Goal: Navigation & Orientation: Find specific page/section

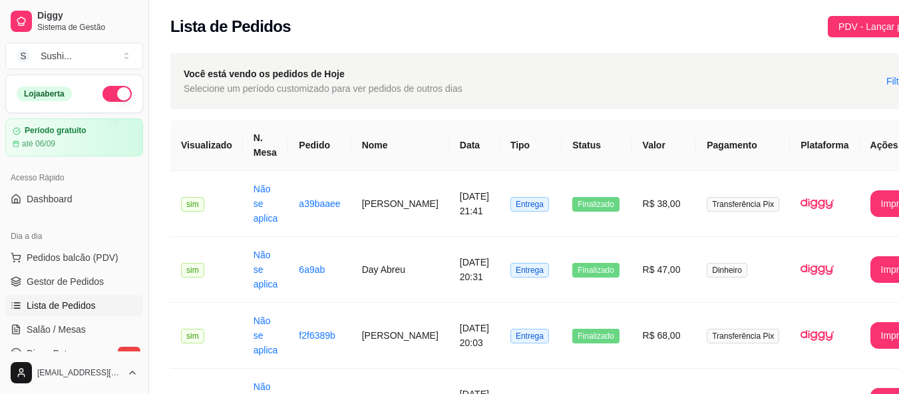
click at [115, 100] on button "button" at bounding box center [116, 94] width 29 height 16
drag, startPoint x: 901, startPoint y: 190, endPoint x: 770, endPoint y: 9, distance: 224.0
click at [770, 9] on div "Lista de Pedidos PDV - Lançar pedido" at bounding box center [553, 22] width 808 height 45
click at [694, 27] on div "Lista de Pedidos PDV - Lançar pedido" at bounding box center [552, 26] width 765 height 21
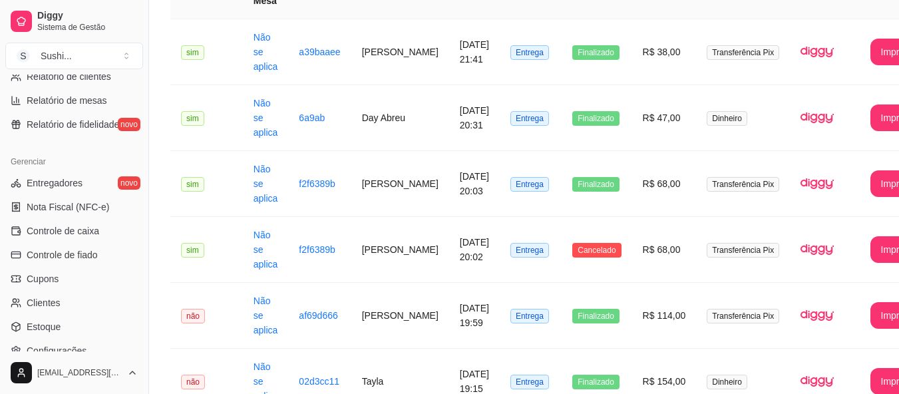
scroll to position [532, 0]
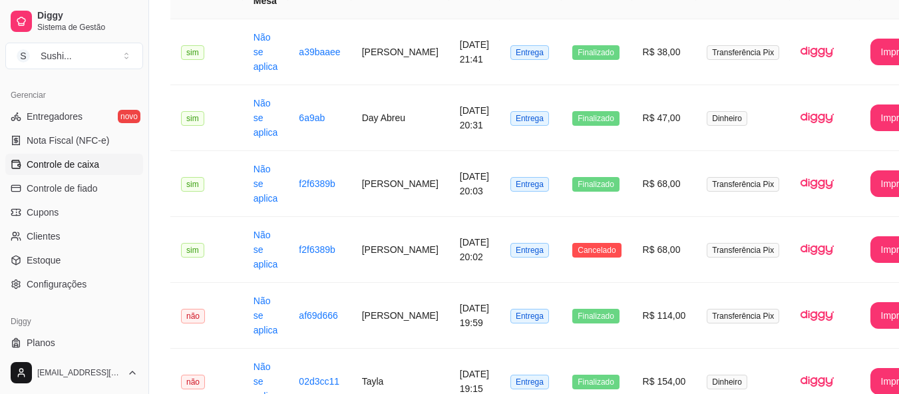
click at [75, 160] on span "Controle de caixa" at bounding box center [63, 164] width 73 height 13
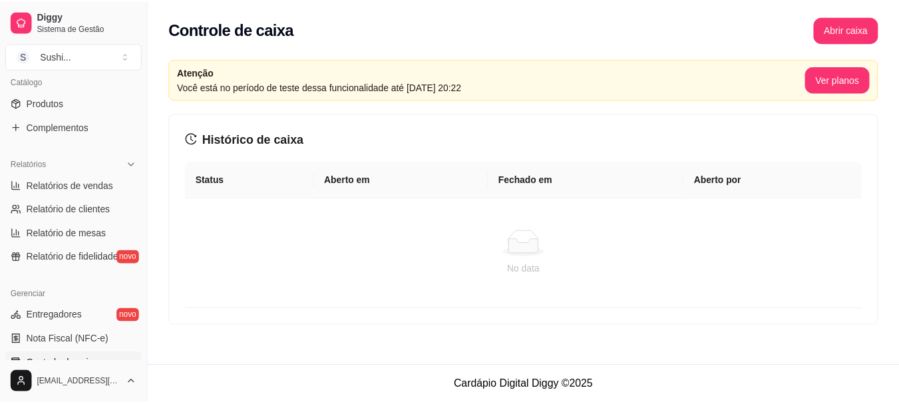
scroll to position [266, 0]
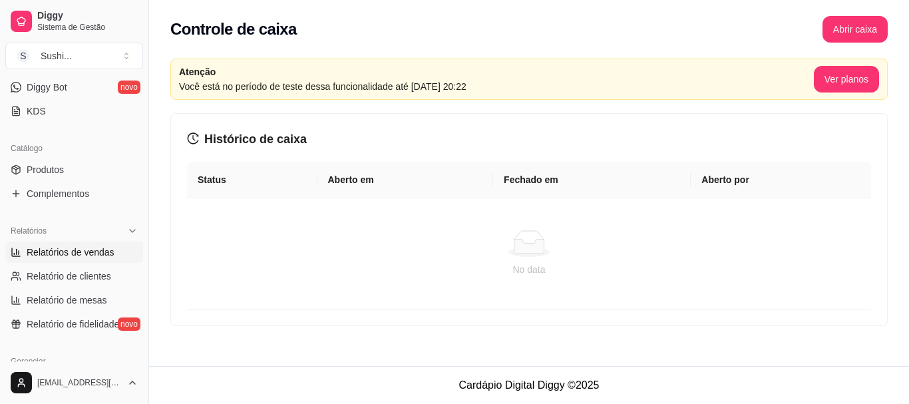
click at [76, 260] on link "Relatórios de vendas" at bounding box center [74, 252] width 138 height 21
select select "ALL"
select select "0"
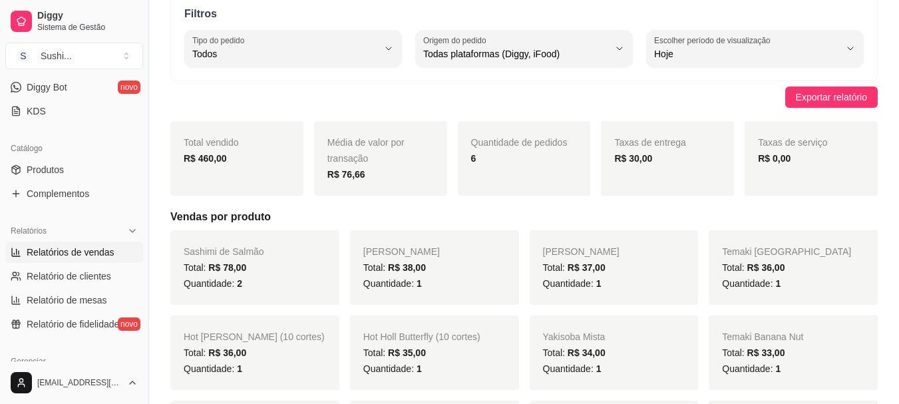
scroll to position [59, 0]
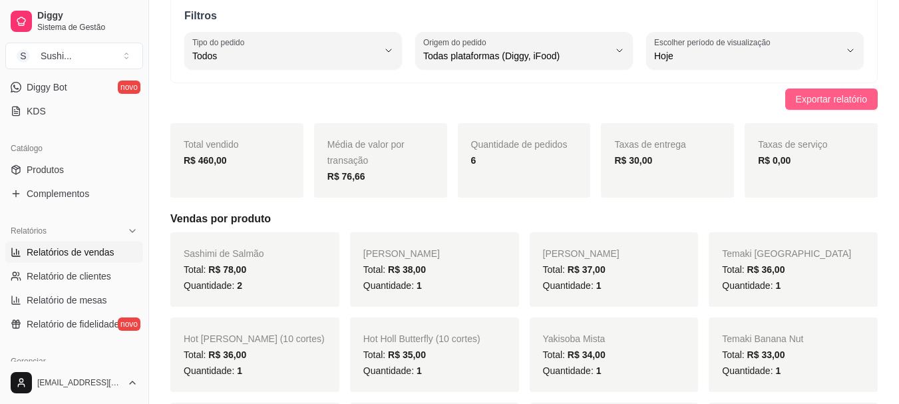
click at [849, 102] on span "Exportar relatório" at bounding box center [831, 99] width 71 height 15
click at [57, 322] on span "Relatório de fidelidade" at bounding box center [73, 323] width 92 height 13
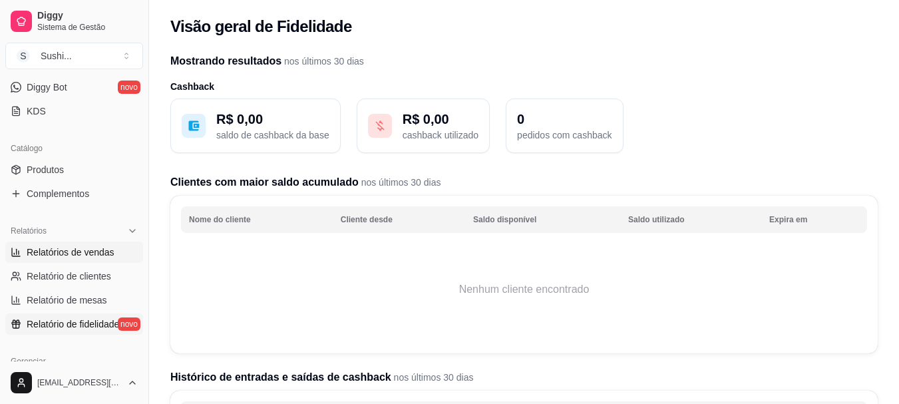
click at [83, 247] on span "Relatórios de vendas" at bounding box center [71, 252] width 88 height 13
select select "ALL"
select select "0"
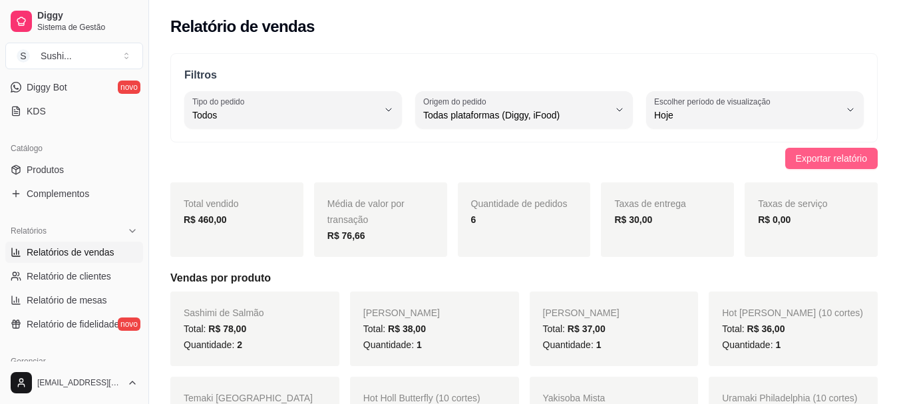
click at [823, 158] on span "Exportar relatório" at bounding box center [831, 158] width 71 height 15
click at [790, 43] on div "Relatório de vendas" at bounding box center [524, 22] width 750 height 45
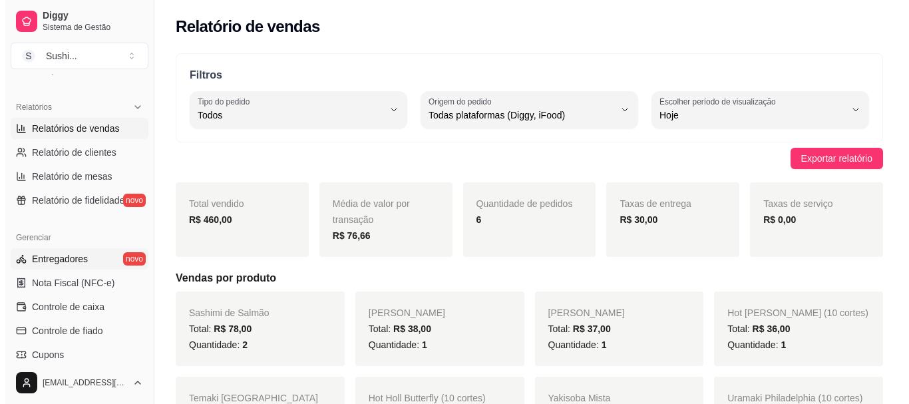
scroll to position [399, 0]
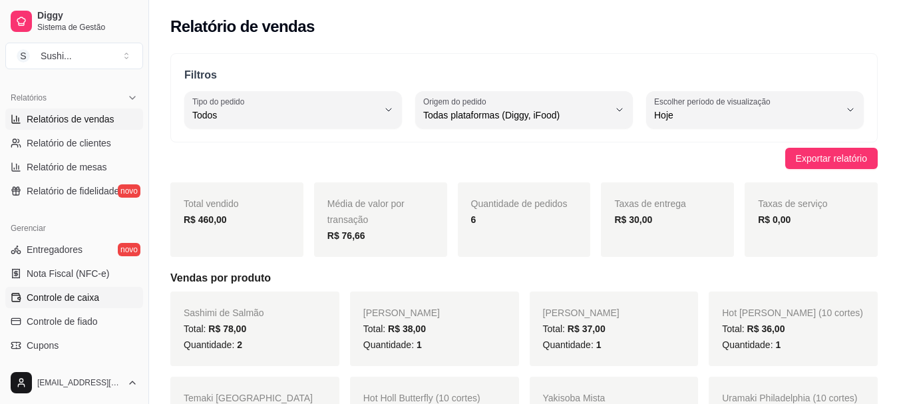
click at [92, 300] on span "Controle de caixa" at bounding box center [63, 297] width 73 height 13
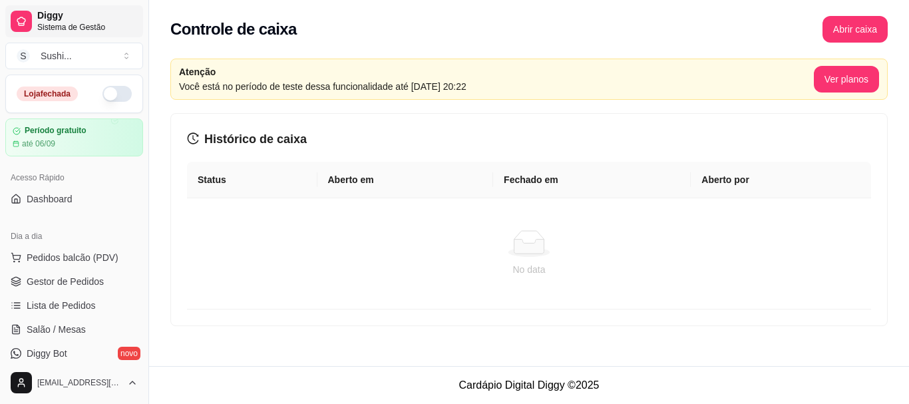
click at [53, 9] on link "Diggy Sistema de Gestão" at bounding box center [74, 21] width 138 height 32
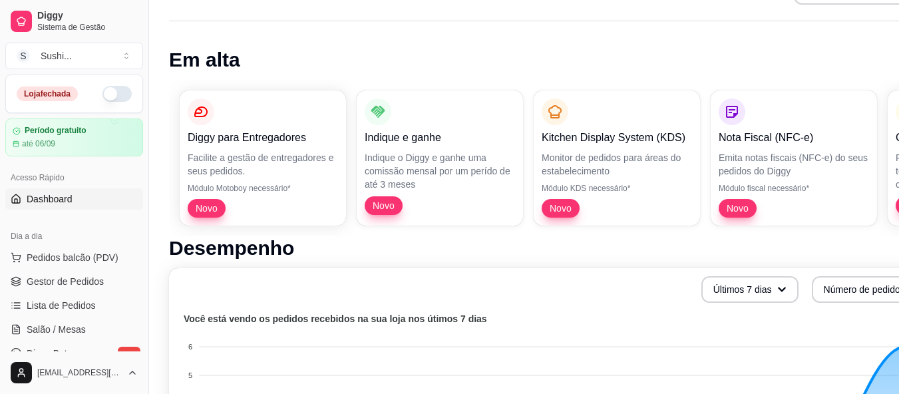
scroll to position [59, 0]
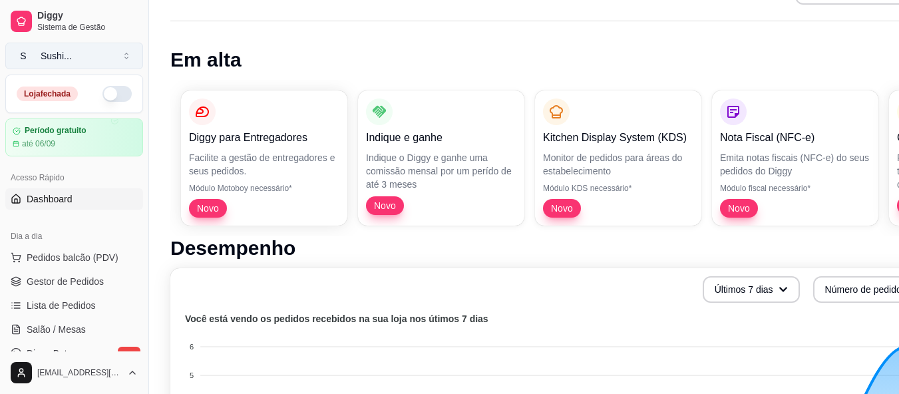
click at [99, 51] on button "S Sushi ..." at bounding box center [74, 56] width 138 height 27
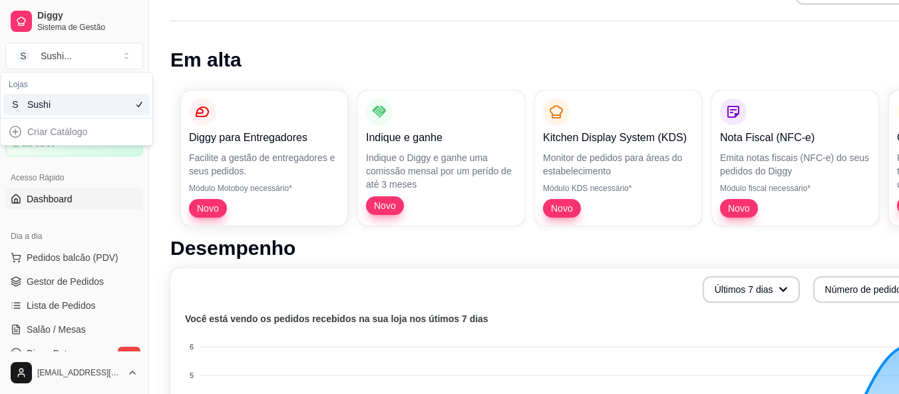
click at [307, 57] on h1 "Em alta" at bounding box center [555, 60] width 771 height 24
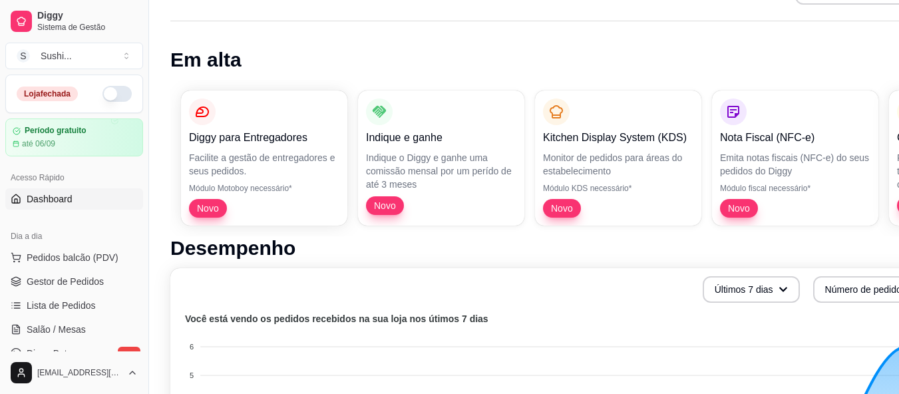
click at [53, 200] on span "Dashboard" at bounding box center [50, 198] width 46 height 13
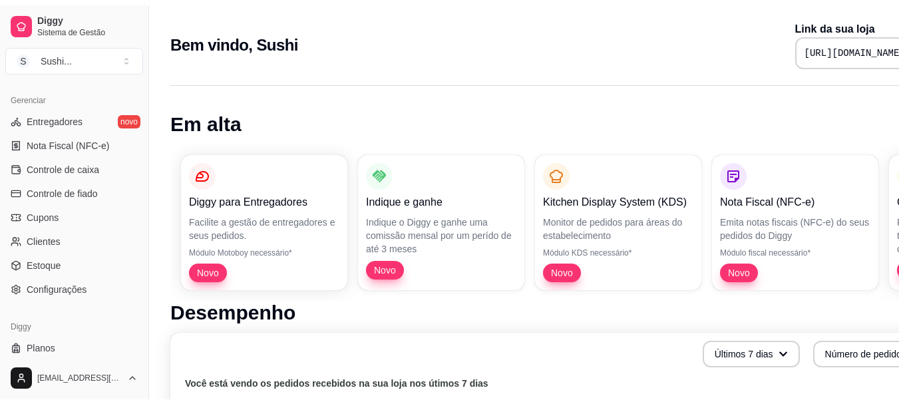
scroll to position [554, 0]
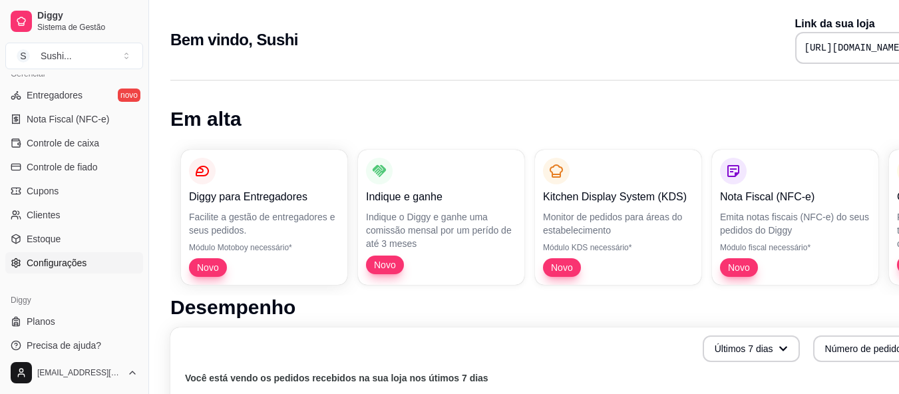
click at [96, 261] on link "Configurações" at bounding box center [74, 262] width 138 height 21
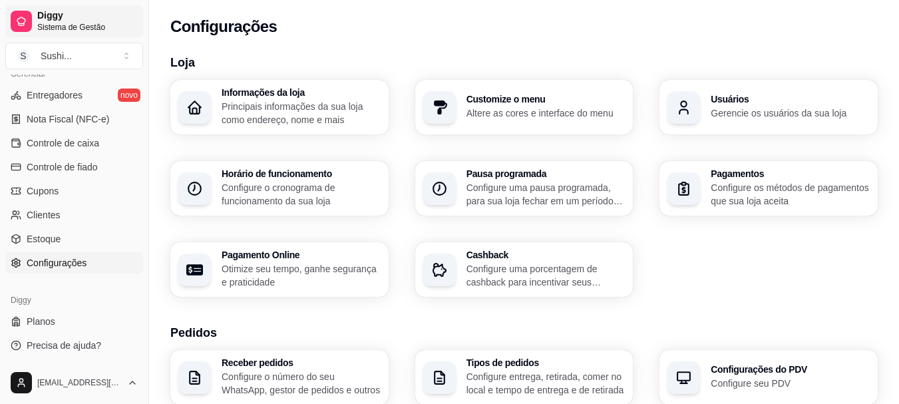
click at [80, 19] on span "Diggy" at bounding box center [87, 16] width 100 height 12
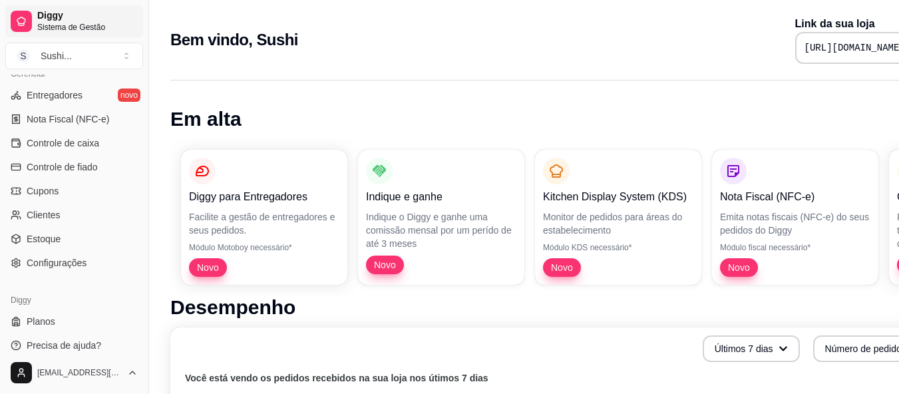
click at [51, 29] on span "Sistema de Gestão" at bounding box center [87, 27] width 100 height 11
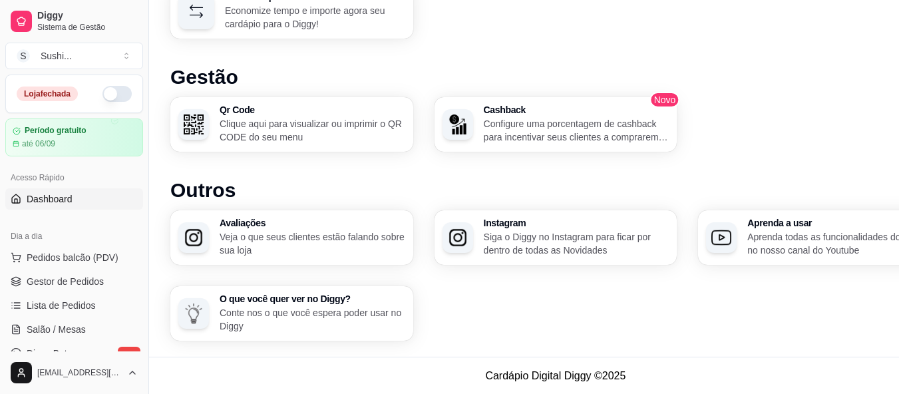
click at [39, 194] on span "Dashboard" at bounding box center [50, 198] width 46 height 13
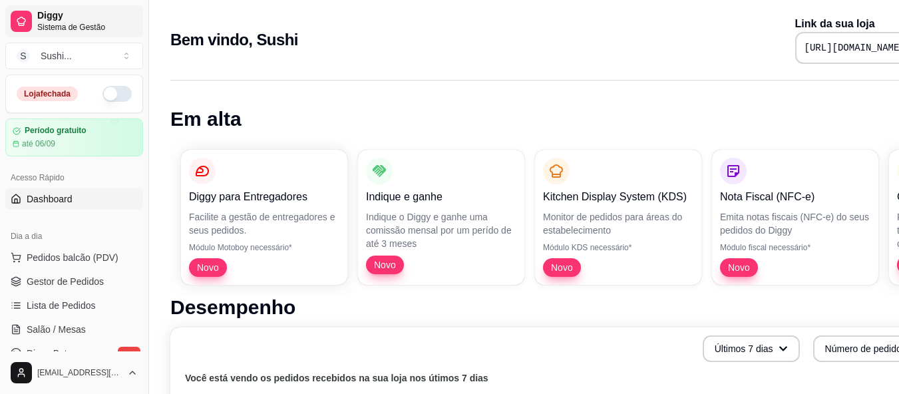
click at [23, 26] on icon at bounding box center [21, 21] width 11 height 11
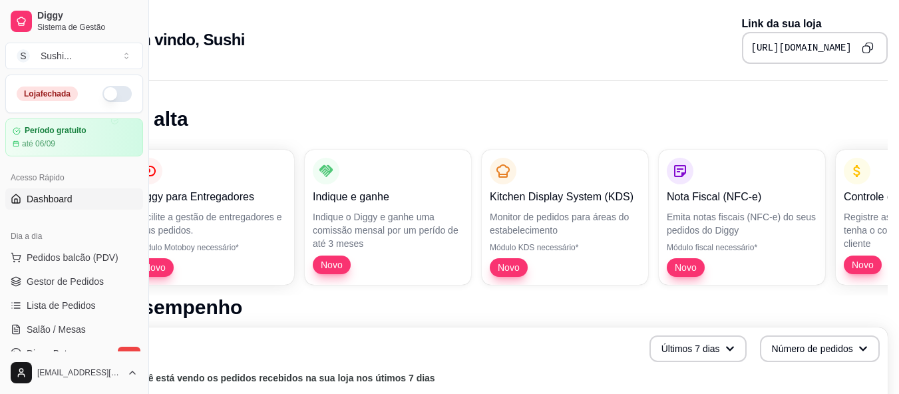
scroll to position [0, 60]
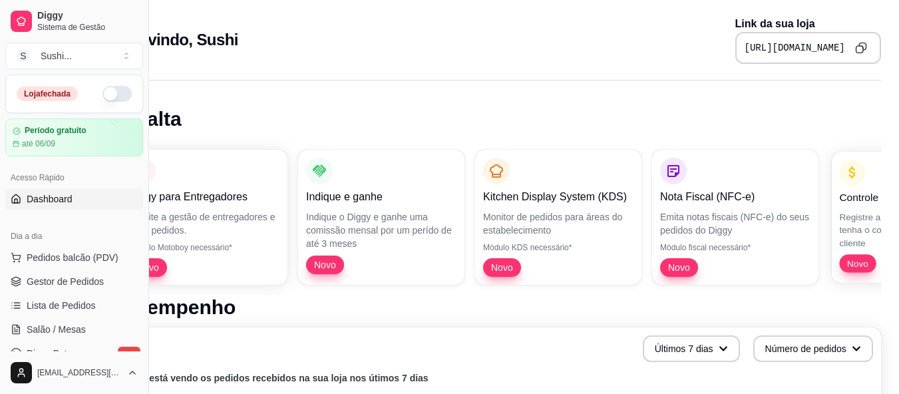
click at [856, 192] on p "Controle de Fiado" at bounding box center [912, 197] width 146 height 15
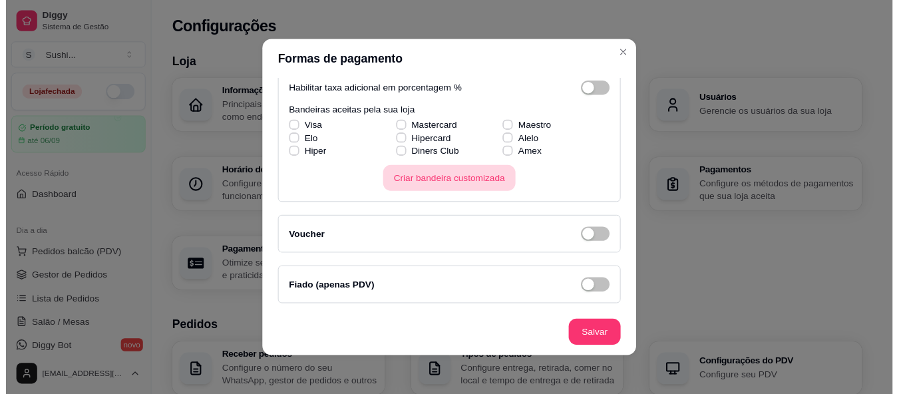
scroll to position [3, 0]
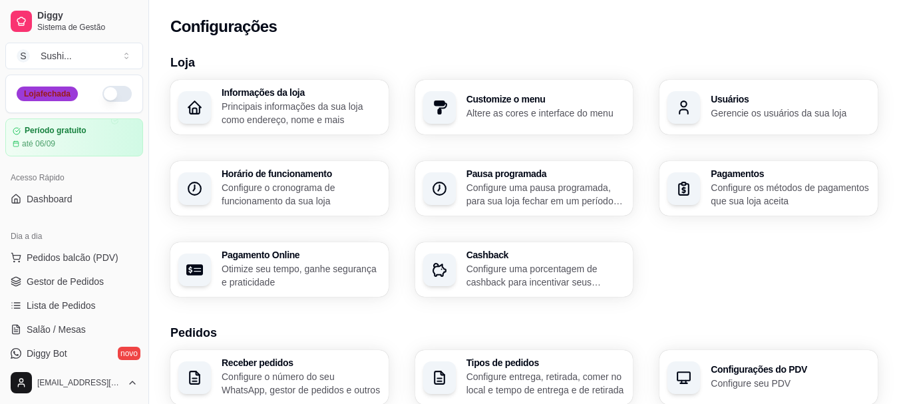
click at [60, 88] on div "Loja fechada" at bounding box center [47, 93] width 61 height 15
click at [60, 85] on div "Loja fechada" at bounding box center [74, 93] width 136 height 37
click at [33, 52] on button "S Sushi ..." at bounding box center [74, 56] width 138 height 27
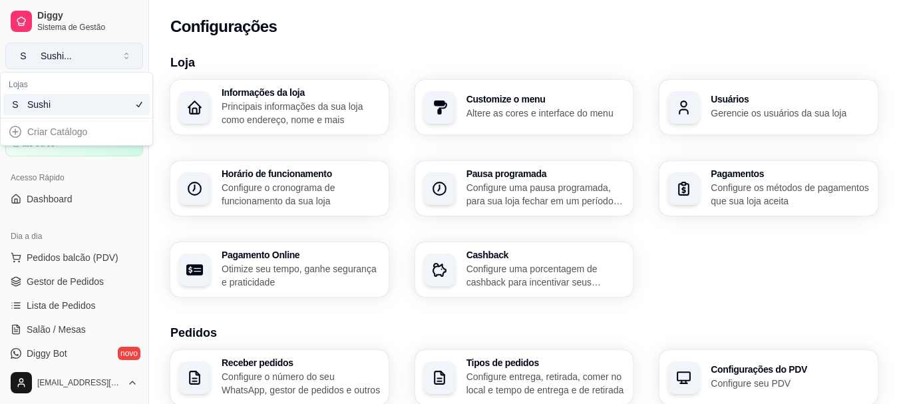
click at [54, 55] on div "Sushi ..." at bounding box center [56, 55] width 31 height 13
click at [60, 22] on span "Sistema de Gestão" at bounding box center [87, 27] width 100 height 11
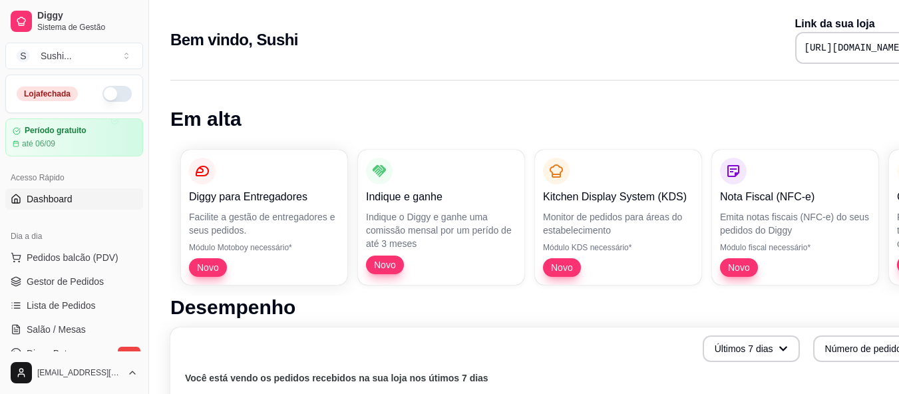
drag, startPoint x: 399, startPoint y: 27, endPoint x: 341, endPoint y: 41, distance: 58.9
click at [341, 41] on div "Bem vindo, [PERSON_NAME] da sua loja [URL][DOMAIN_NAME]" at bounding box center [555, 40] width 771 height 48
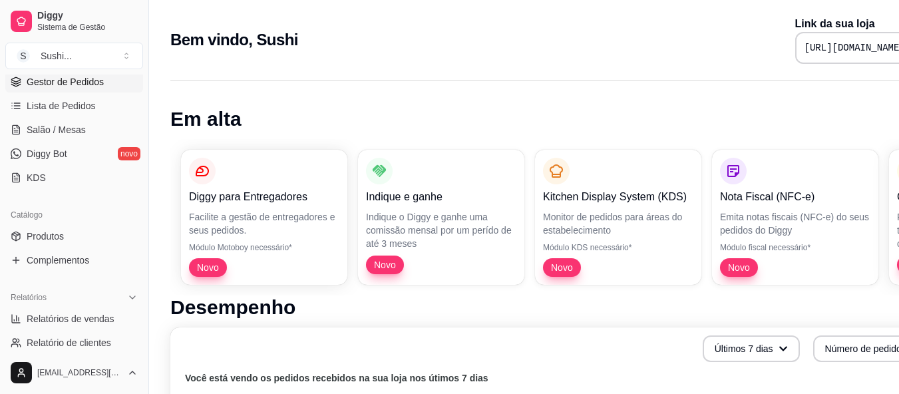
click at [69, 83] on span "Gestor de Pedidos" at bounding box center [65, 81] width 77 height 13
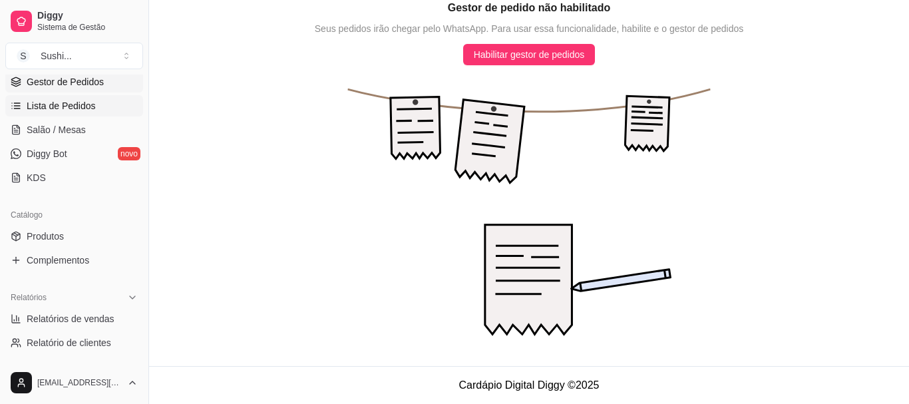
click at [55, 105] on span "Lista de Pedidos" at bounding box center [61, 105] width 69 height 13
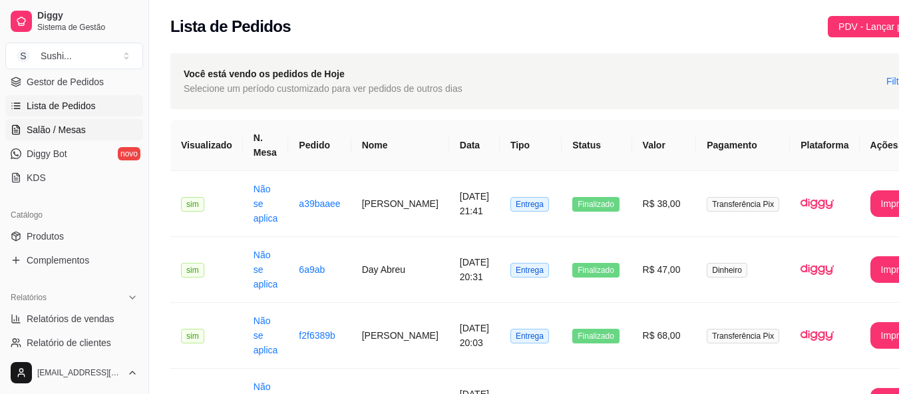
click at [96, 134] on link "Salão / Mesas" at bounding box center [74, 129] width 138 height 21
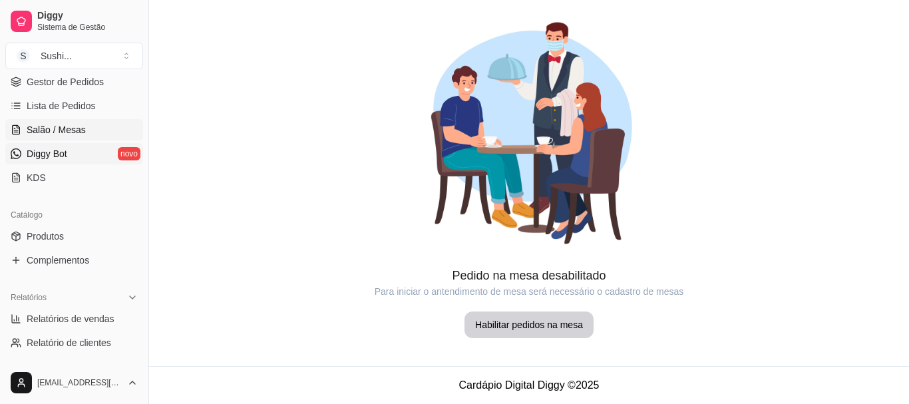
click at [51, 144] on link "Diggy Bot novo" at bounding box center [74, 153] width 138 height 21
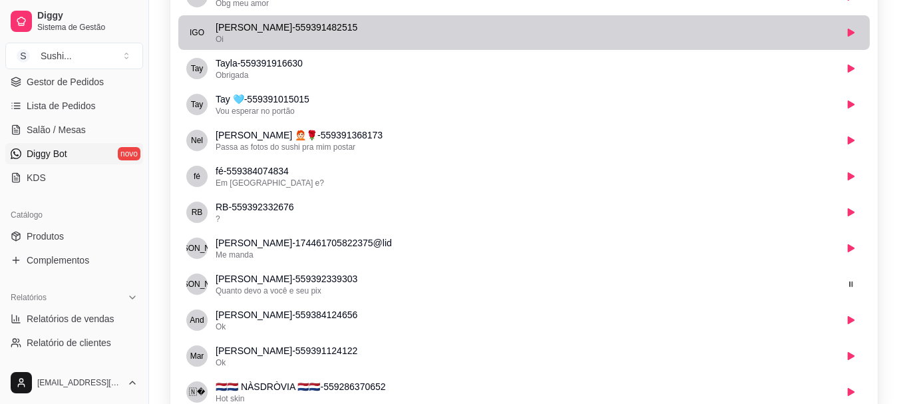
scroll to position [352, 0]
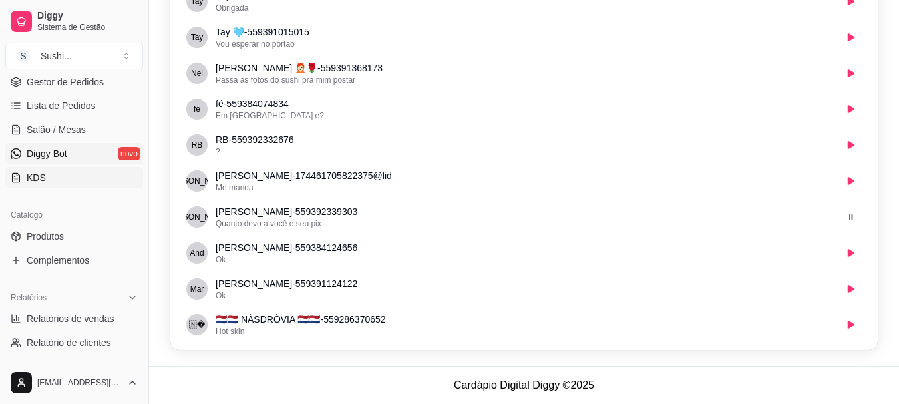
click at [65, 183] on link "KDS" at bounding box center [74, 177] width 138 height 21
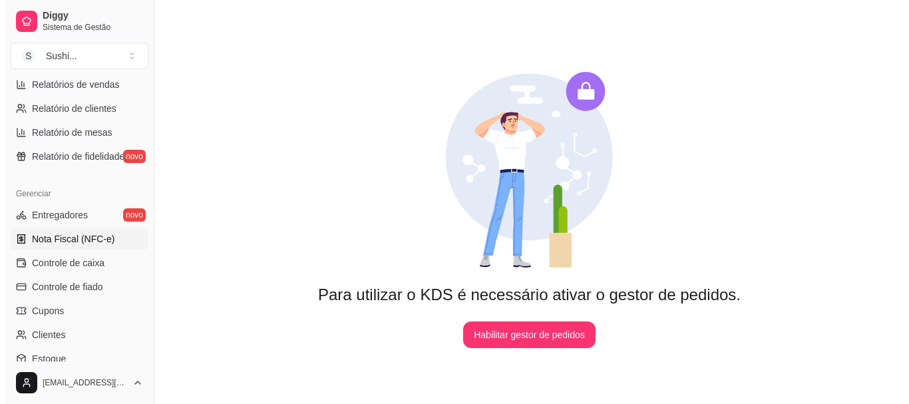
scroll to position [466, 0]
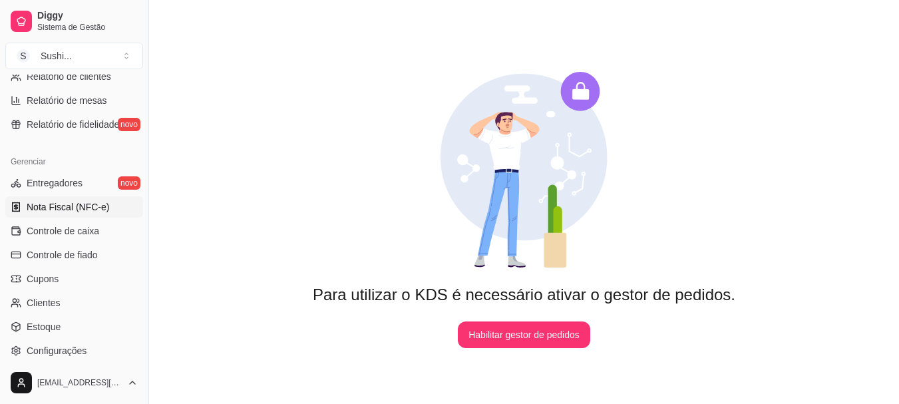
click at [74, 213] on span "Nota Fiscal (NFC-e)" at bounding box center [68, 206] width 83 height 13
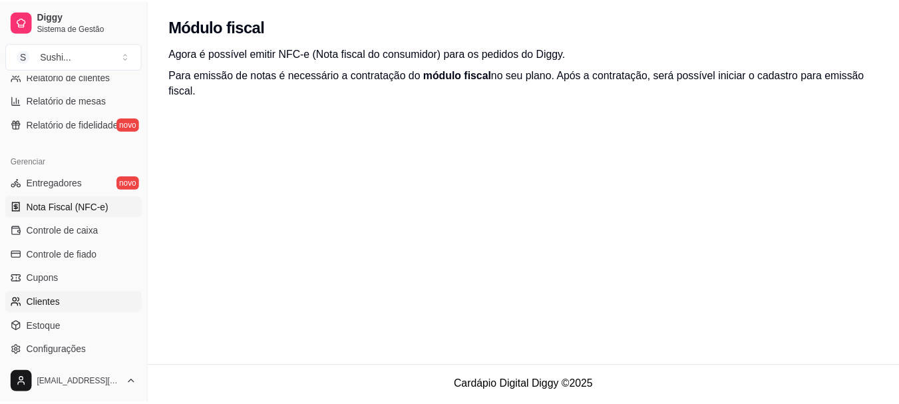
scroll to position [532, 0]
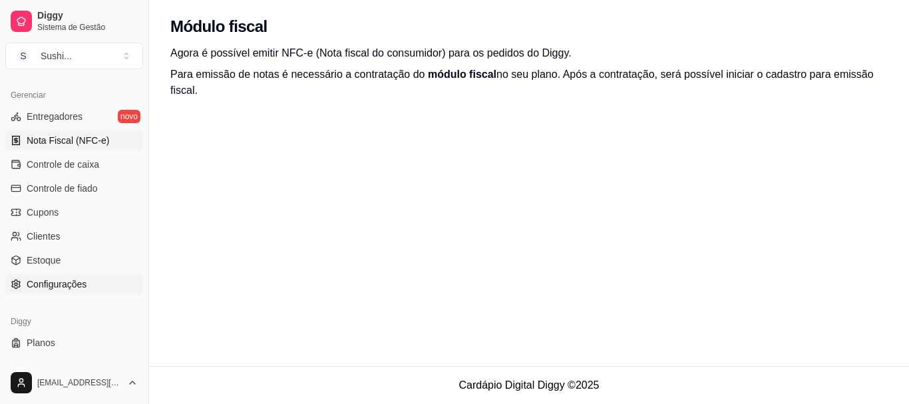
click at [51, 283] on span "Configurações" at bounding box center [57, 283] width 60 height 13
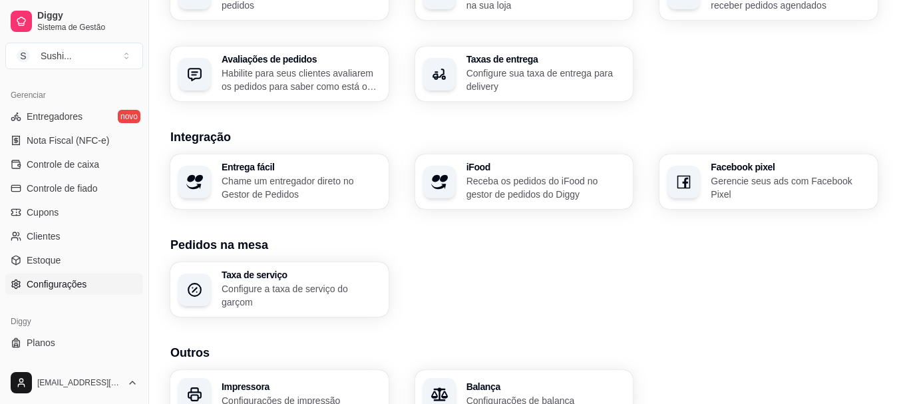
scroll to position [528, 0]
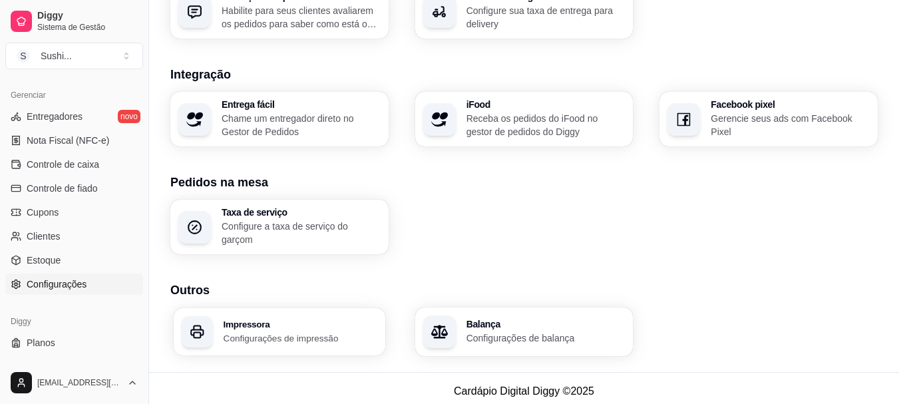
click at [321, 341] on div "Impressora Configurações de impressão" at bounding box center [280, 331] width 212 height 47
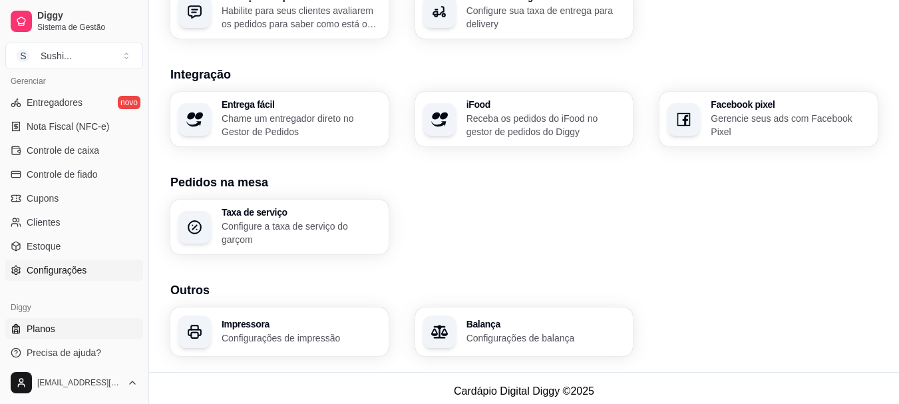
scroll to position [554, 0]
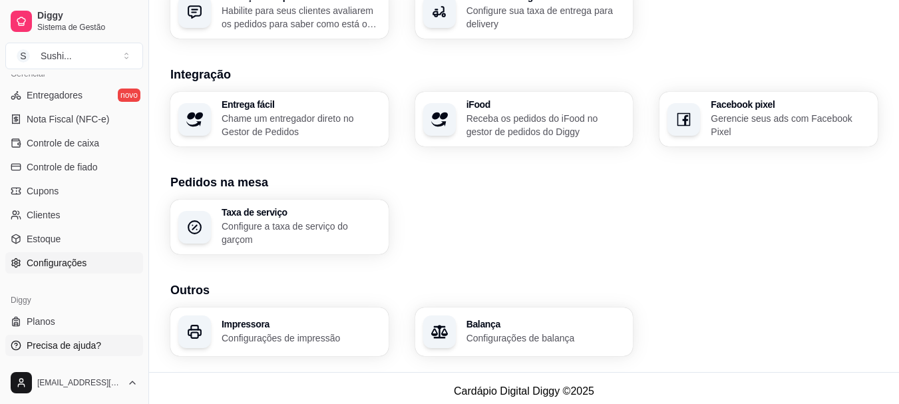
click at [99, 349] on link "Precisa de ajuda?" at bounding box center [74, 345] width 138 height 21
